Goal: Book appointment/travel/reservation

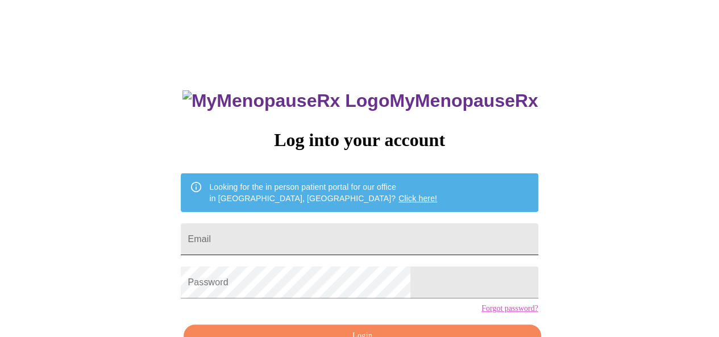
click at [335, 233] on input "Email" at bounding box center [359, 239] width 357 height 32
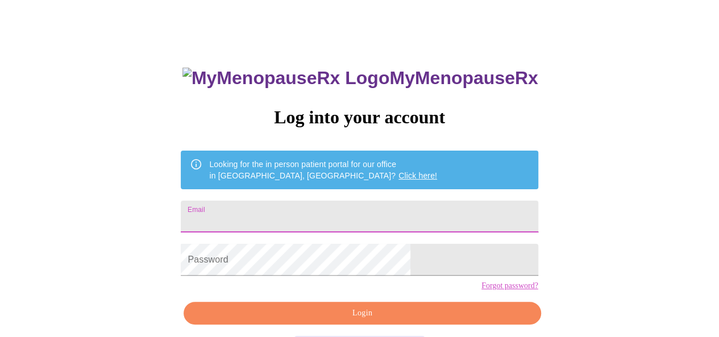
scroll to position [68, 0]
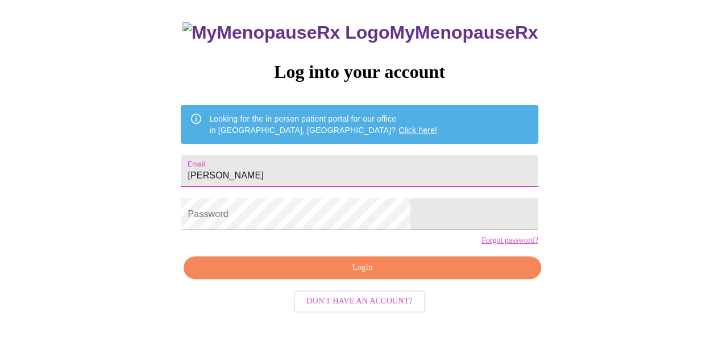
type input "[EMAIL_ADDRESS][DOMAIN_NAME]"
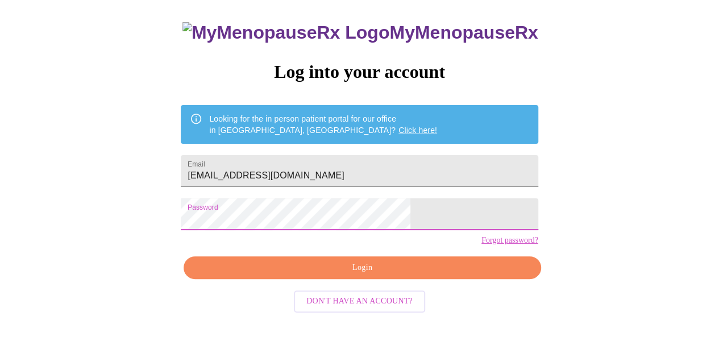
click at [371, 275] on span "Login" at bounding box center [362, 268] width 331 height 14
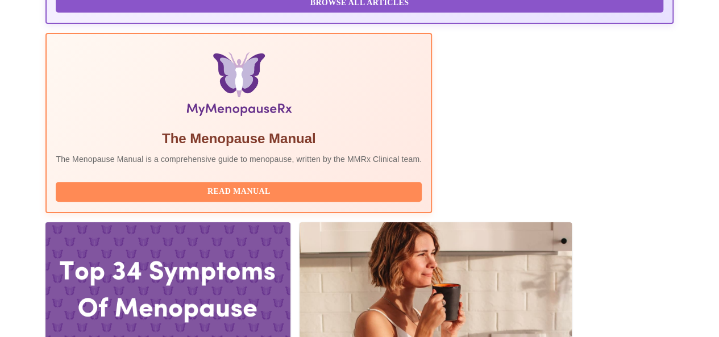
scroll to position [347, 0]
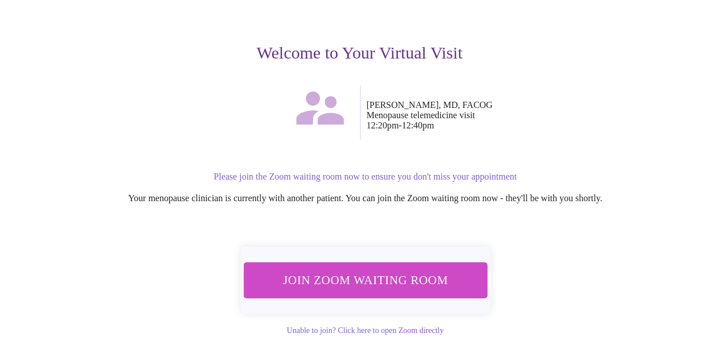
scroll to position [136, 0]
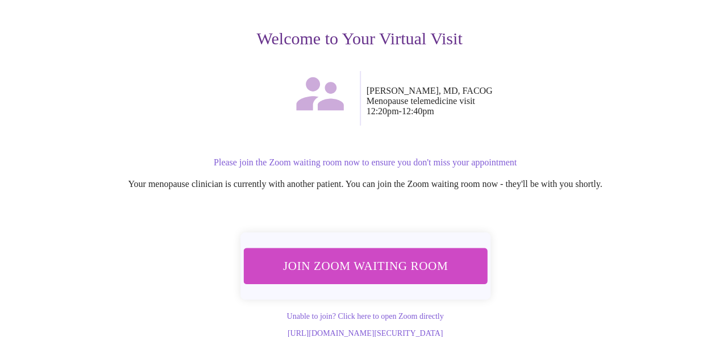
click at [378, 255] on span "Join Zoom Waiting Room" at bounding box center [365, 265] width 214 height 21
